Goal: Browse casually: Explore the website without a specific task or goal

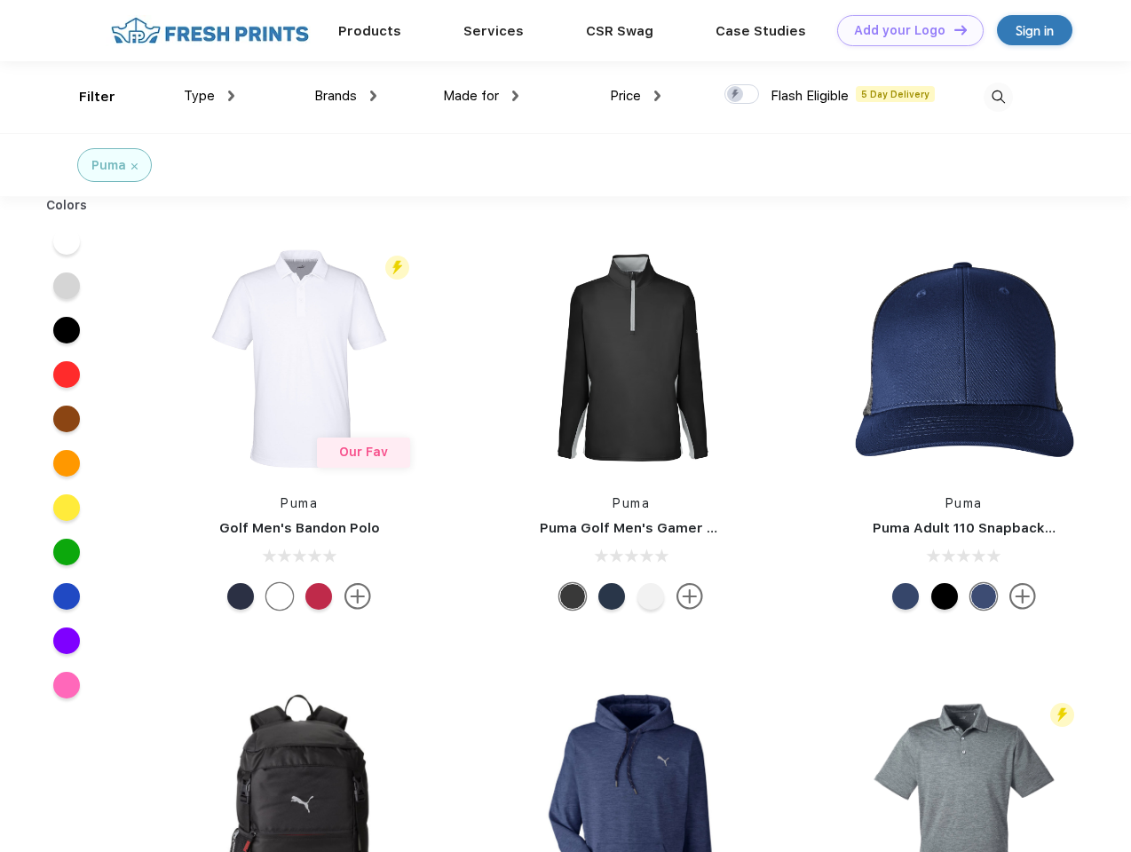
click at [904, 30] on link "Add your Logo Design Tool" at bounding box center [910, 30] width 146 height 31
click at [0, 0] on div "Design Tool" at bounding box center [0, 0] width 0 height 0
click at [952, 29] on link "Add your Logo Design Tool" at bounding box center [910, 30] width 146 height 31
click at [85, 97] on div "Filter" at bounding box center [97, 97] width 36 height 20
click at [209, 96] on span "Type" at bounding box center [199, 96] width 31 height 16
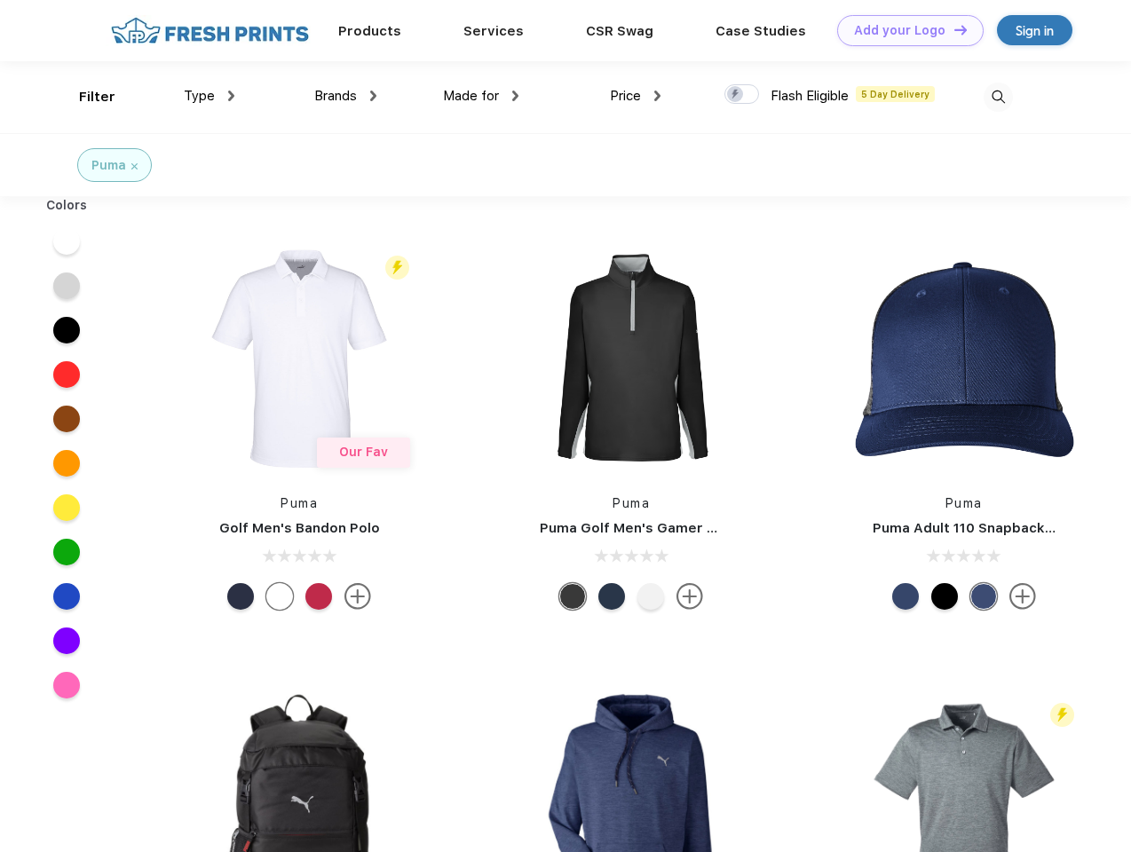
click at [345, 96] on span "Brands" at bounding box center [335, 96] width 43 height 16
click at [481, 96] on span "Made for" at bounding box center [471, 96] width 56 height 16
click at [635, 96] on span "Price" at bounding box center [625, 96] width 31 height 16
click at [742, 95] on div at bounding box center [741, 94] width 35 height 20
click at [736, 95] on input "checkbox" at bounding box center [730, 89] width 12 height 12
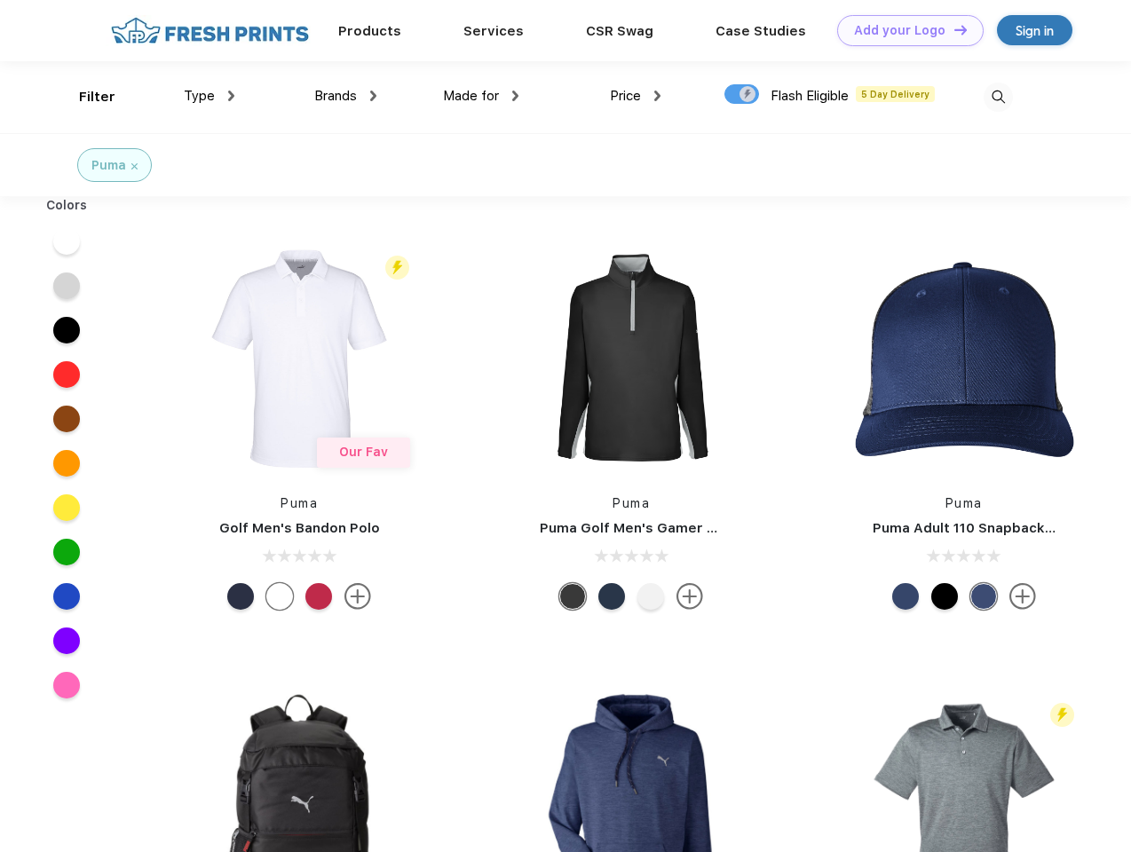
click at [998, 97] on img at bounding box center [997, 97] width 29 height 29
